Goal: Find specific page/section: Find specific page/section

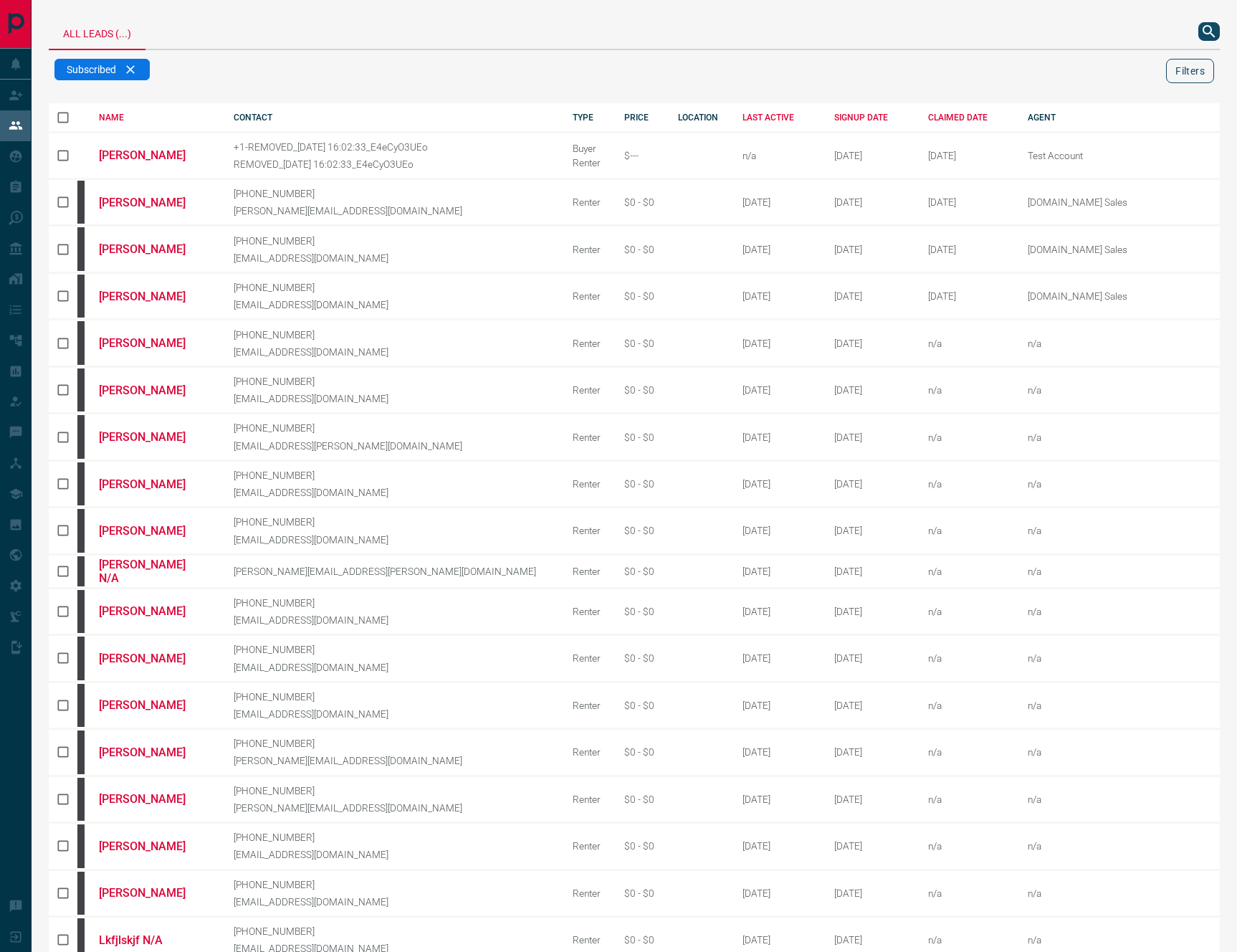
click at [1196, 73] on button "Filters" at bounding box center [1189, 70] width 48 height 24
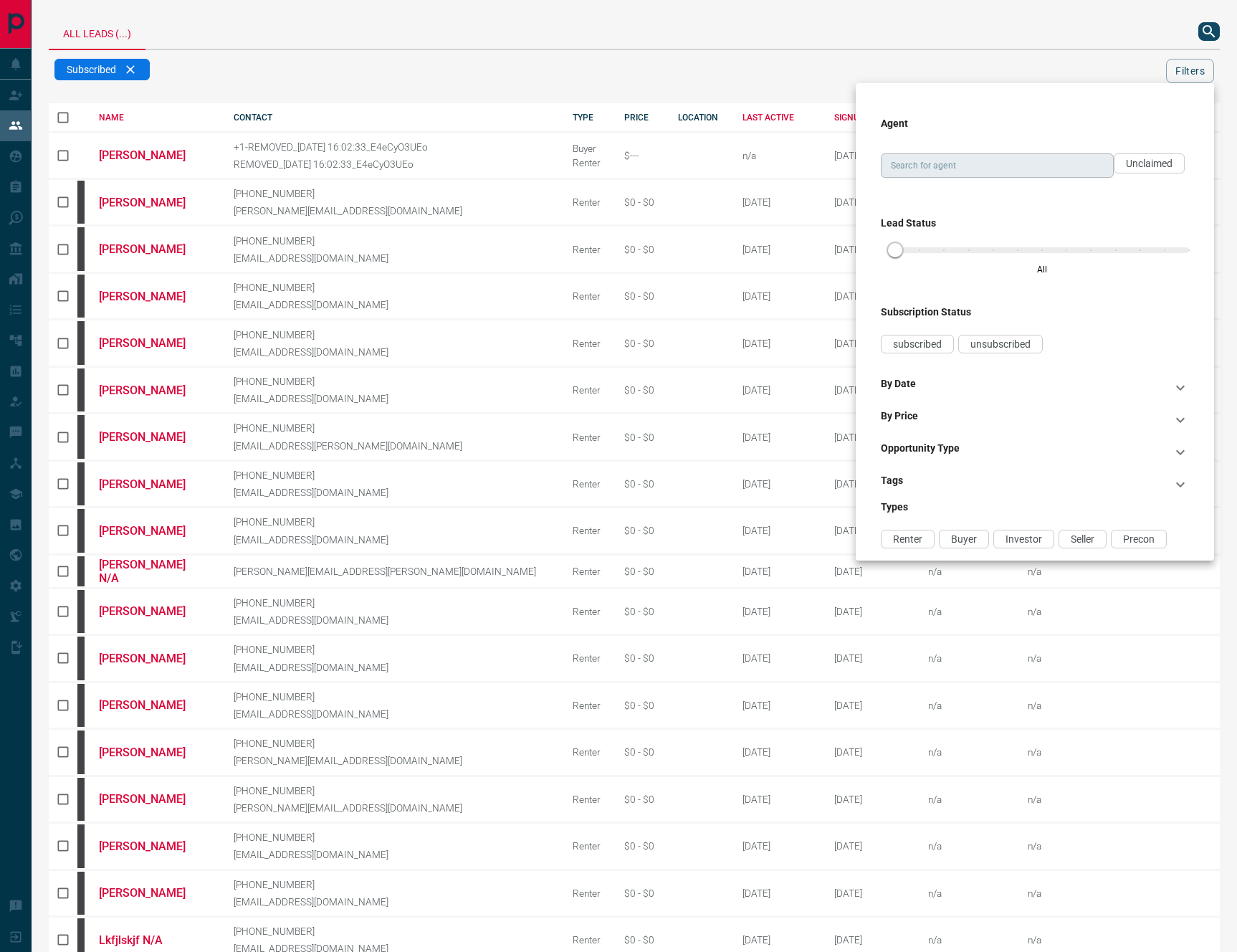
click at [1032, 162] on input "Search for agent" at bounding box center [996, 165] width 222 height 16
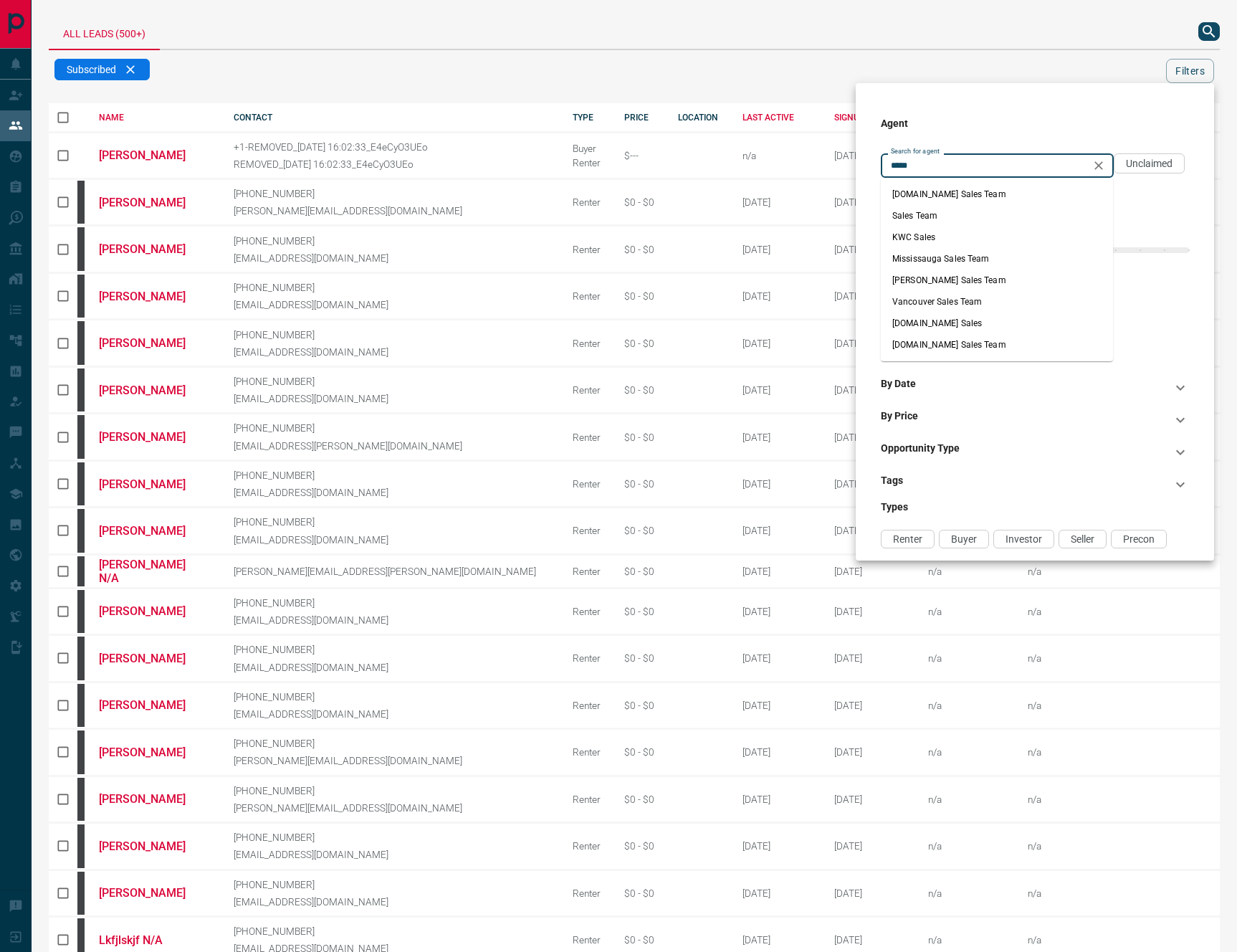
click at [1017, 321] on li "[DOMAIN_NAME] Sales" at bounding box center [997, 323] width 232 height 22
type input "**********"
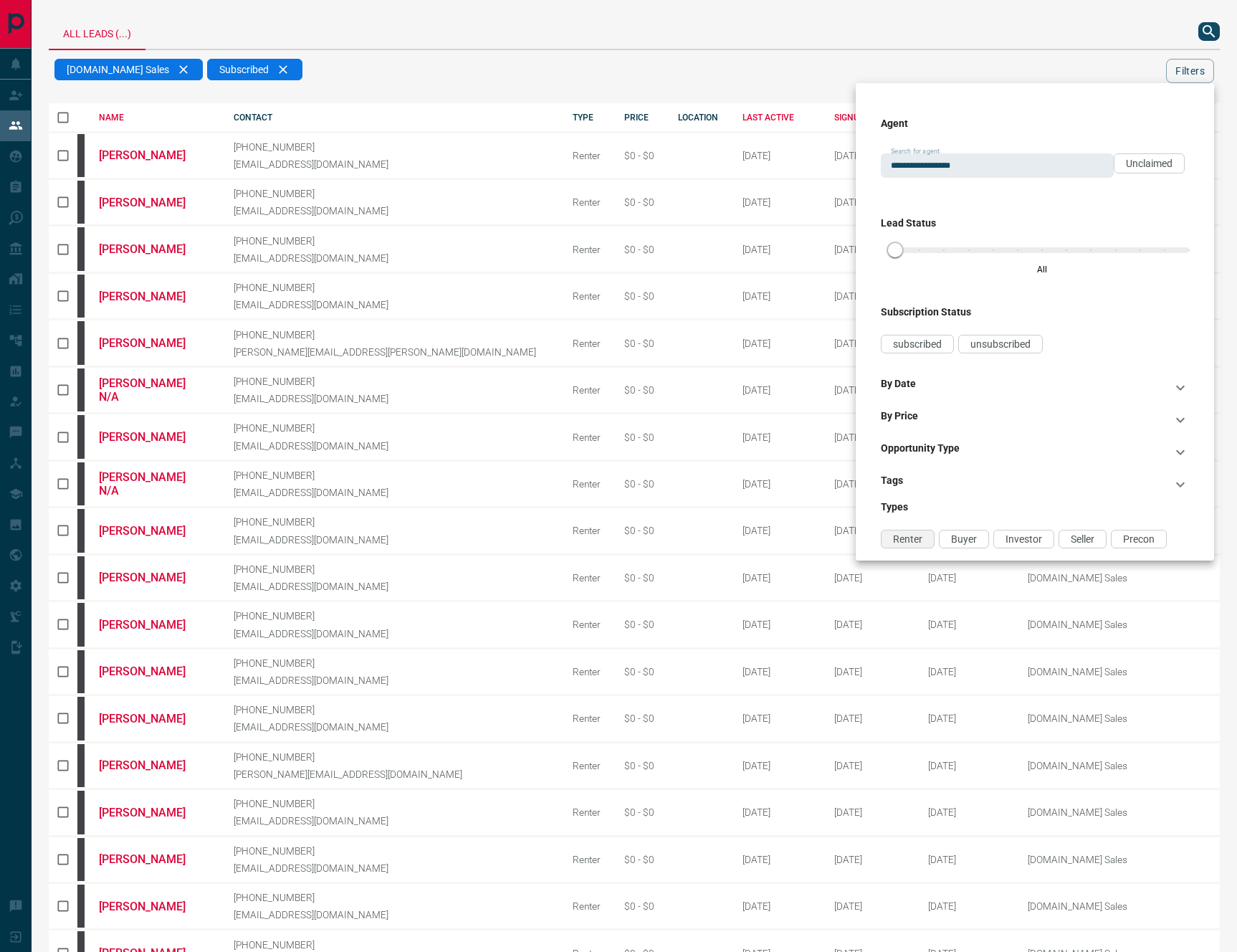
click at [895, 533] on span "Renter" at bounding box center [907, 539] width 29 height 12
click at [692, 48] on div at bounding box center [618, 476] width 1237 height 952
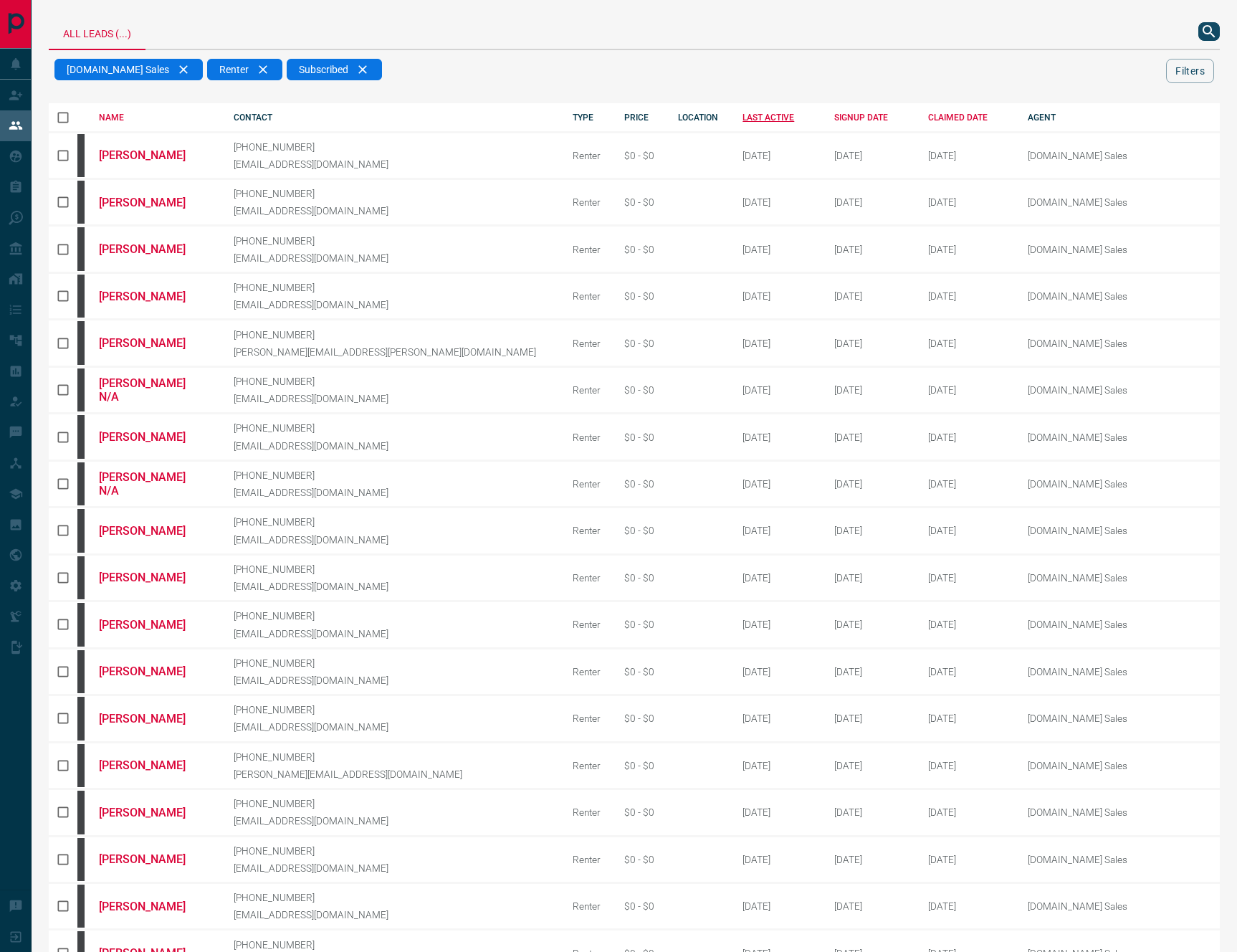
click at [743, 114] on div "LAST ACTIVE" at bounding box center [778, 118] width 70 height 10
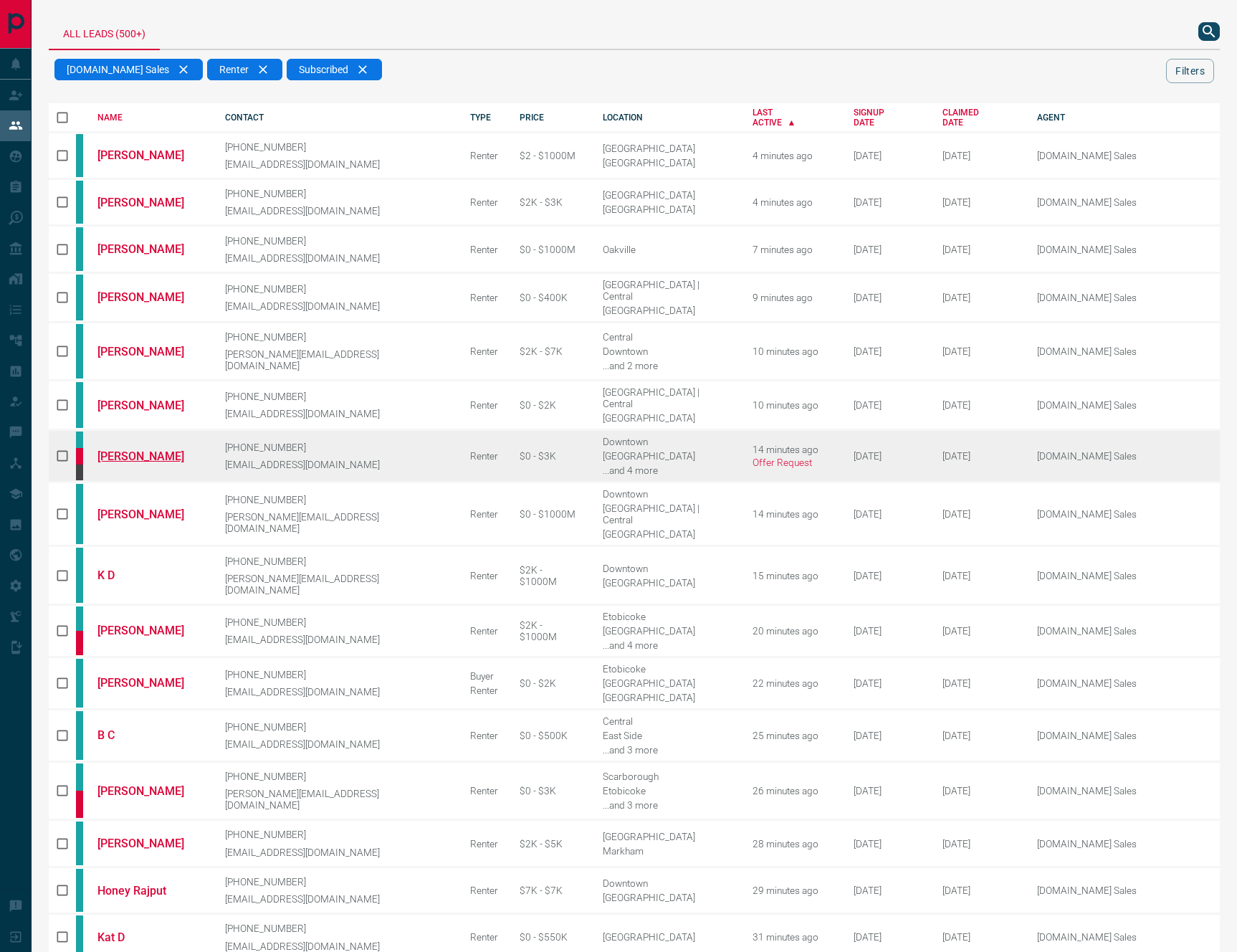
click at [180, 449] on link "[PERSON_NAME]" at bounding box center [150, 456] width 106 height 13
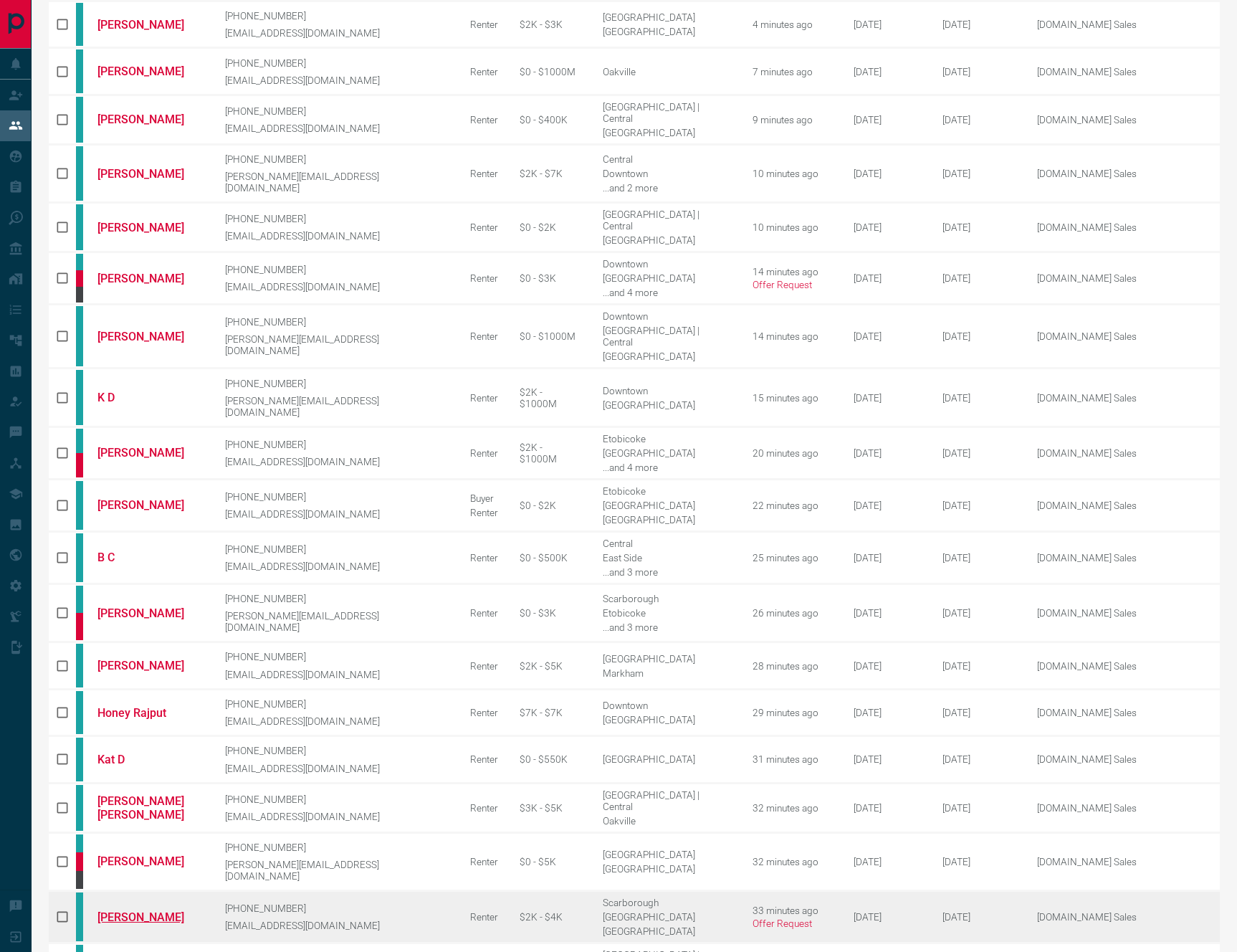
click at [146, 910] on link "[PERSON_NAME]" at bounding box center [150, 917] width 106 height 13
